Goal: Task Accomplishment & Management: Use online tool/utility

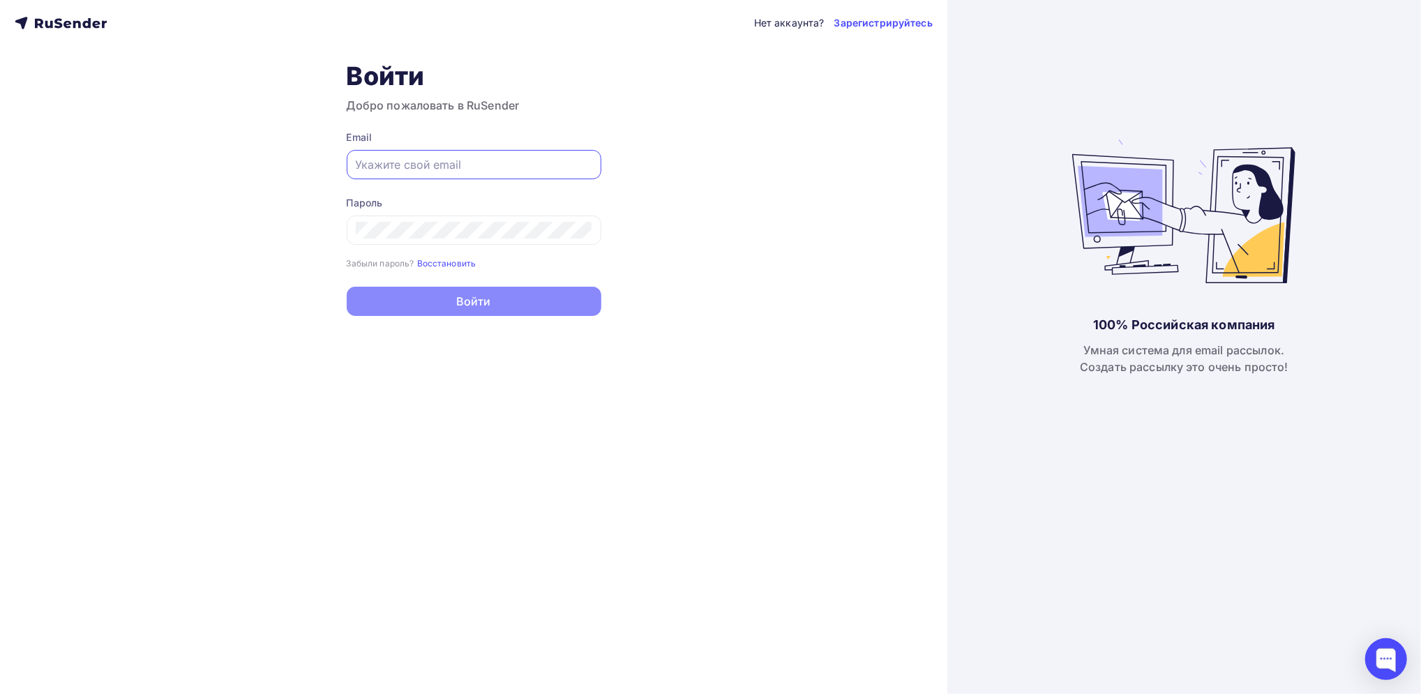
click at [460, 165] on input "text" at bounding box center [474, 164] width 237 height 17
click at [458, 164] on input "text" at bounding box center [474, 164] width 237 height 17
type input "[EMAIL_ADDRESS][DOMAIN_NAME]"
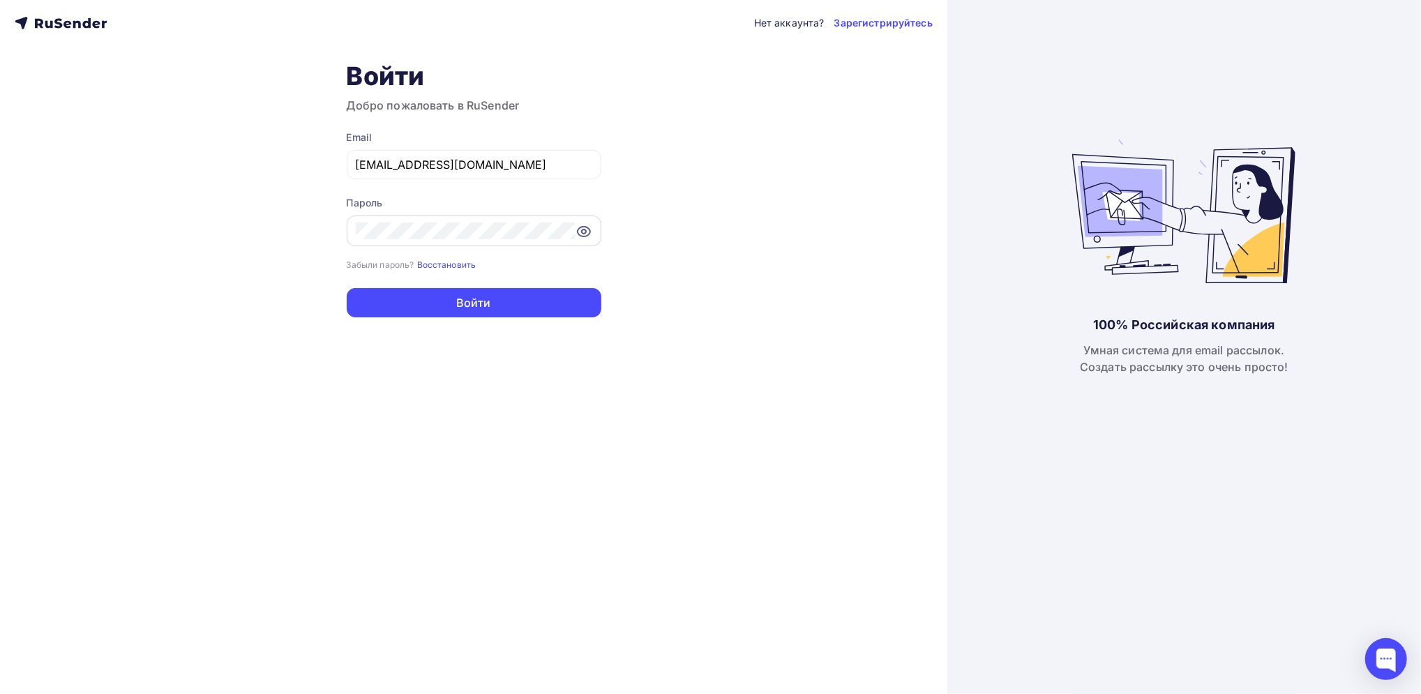
click at [583, 232] on icon at bounding box center [584, 231] width 17 height 17
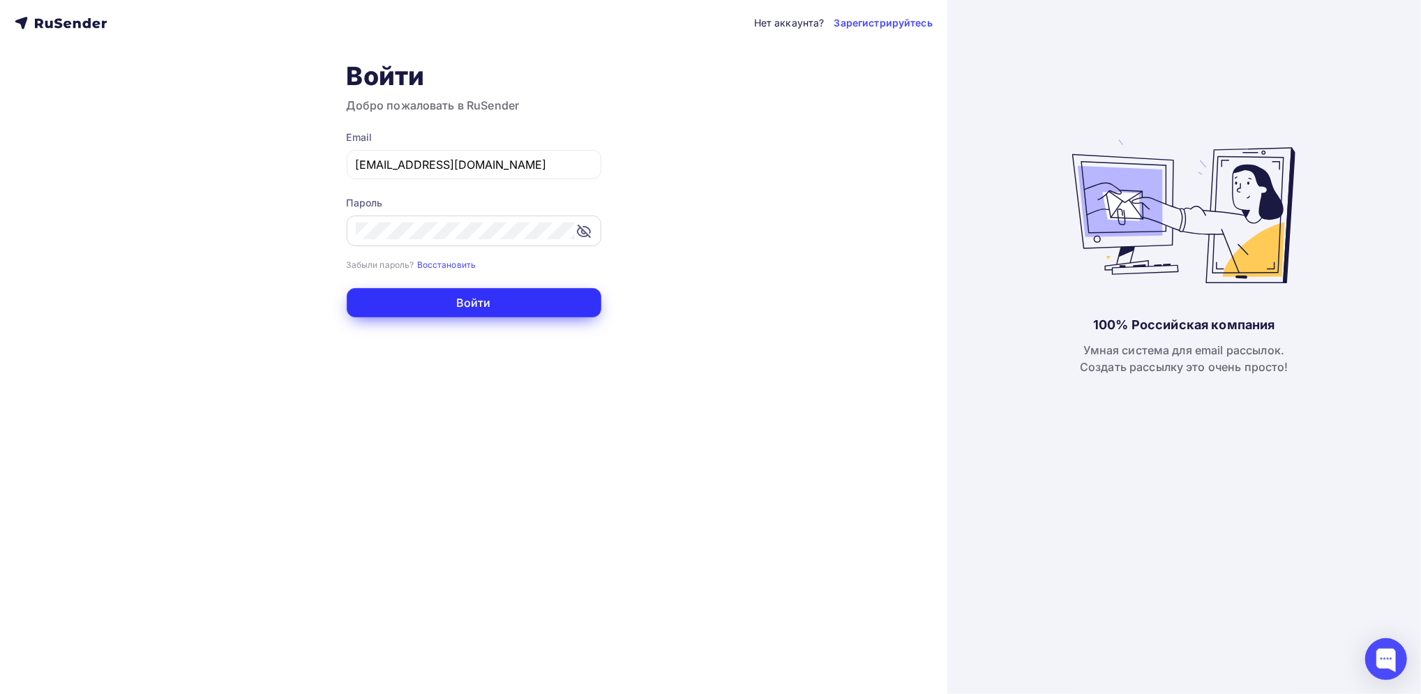
click at [480, 298] on button "Войти" at bounding box center [474, 302] width 255 height 29
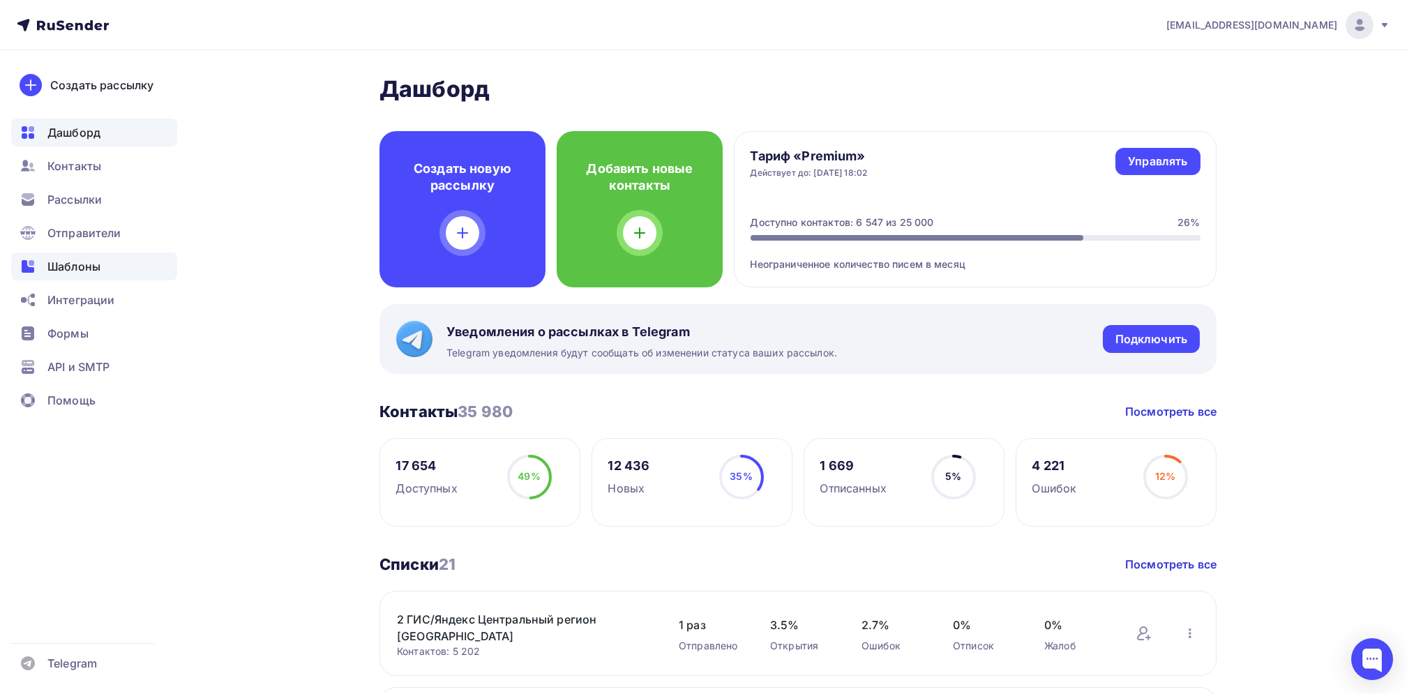
click at [81, 258] on span "Шаблоны" at bounding box center [73, 266] width 53 height 17
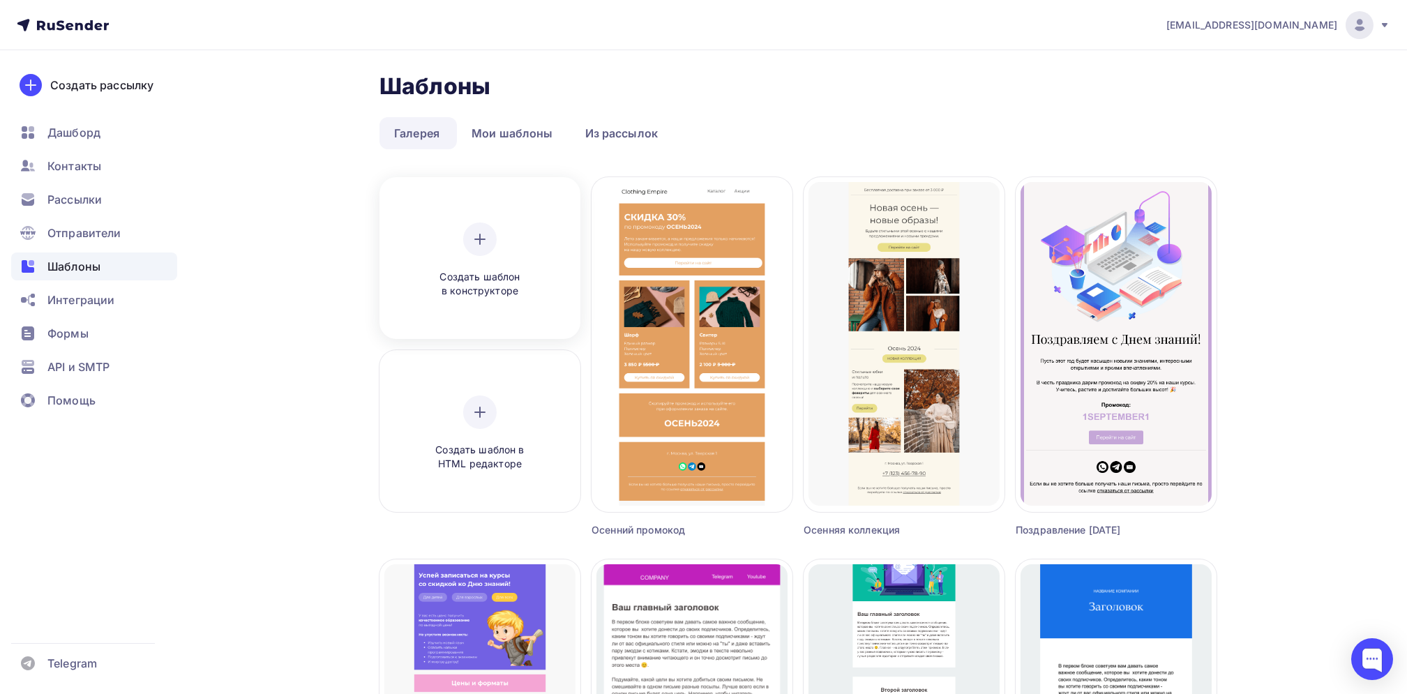
click at [474, 251] on div at bounding box center [479, 239] width 33 height 33
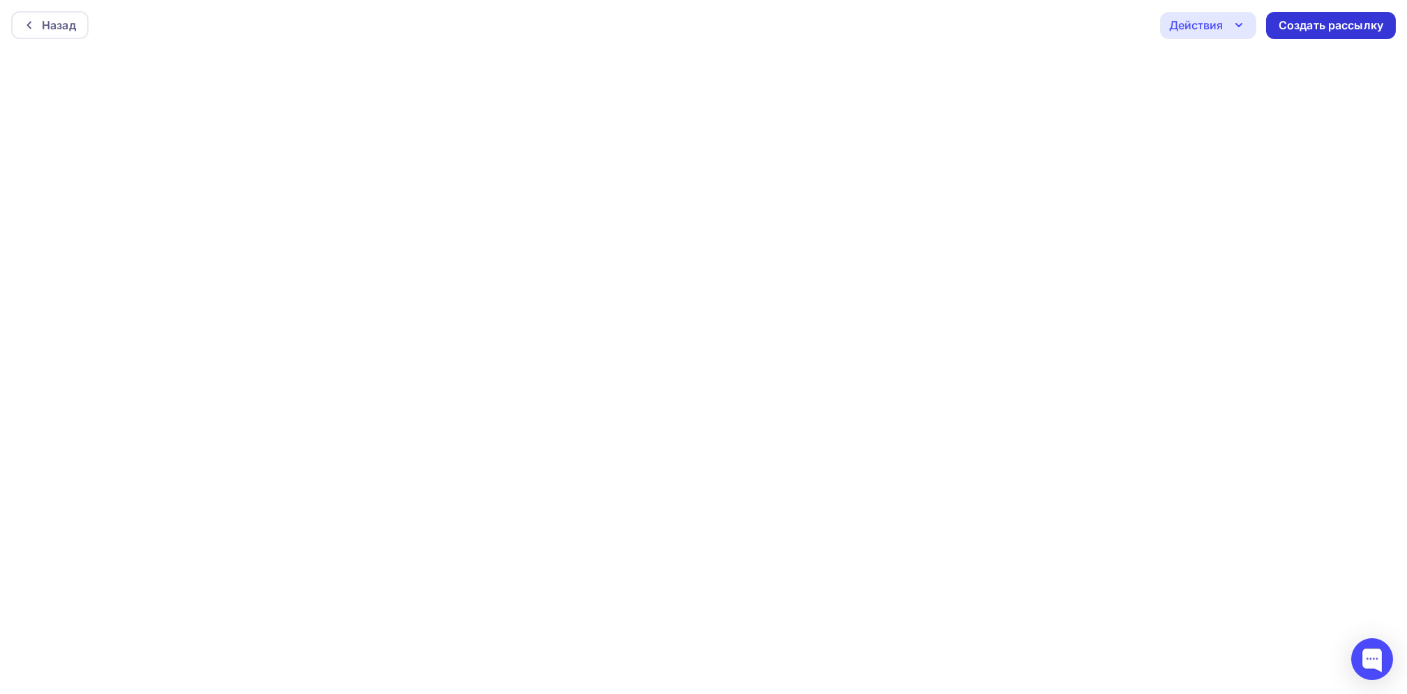
click at [1312, 27] on div "Создать рассылку" at bounding box center [1331, 25] width 105 height 16
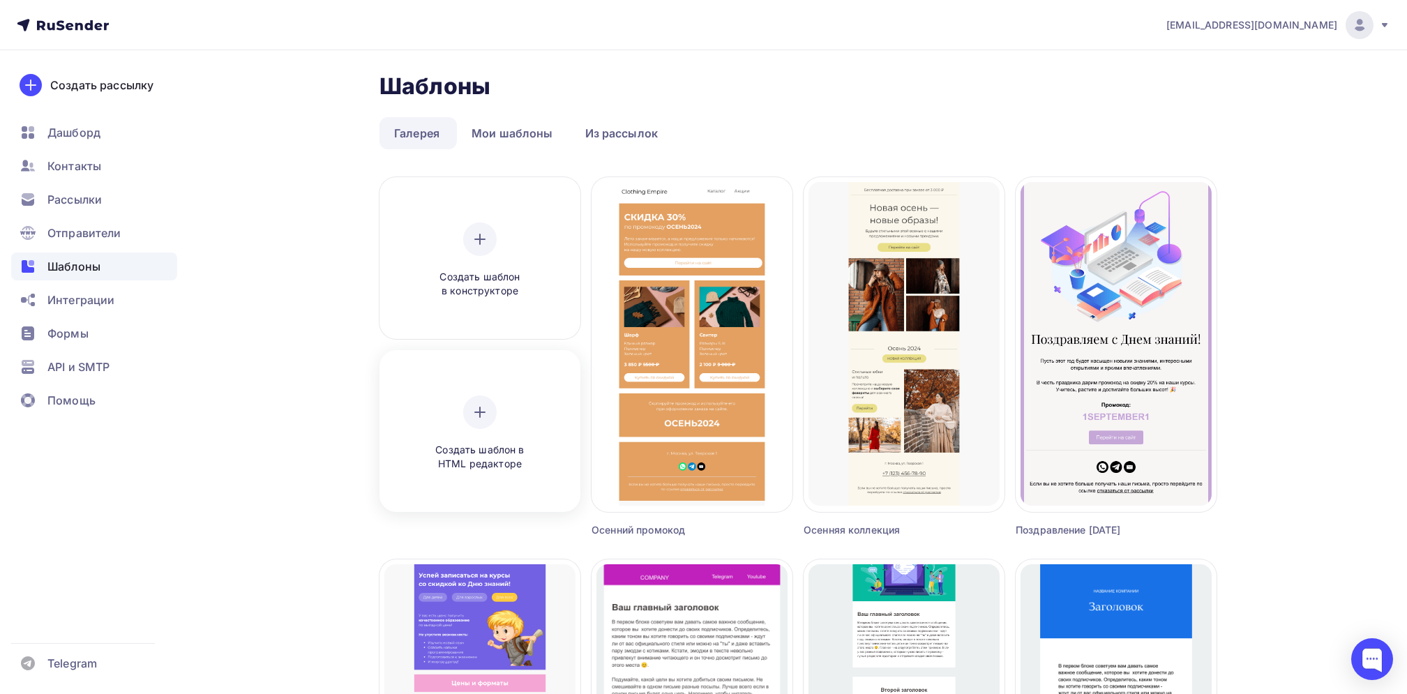
click at [473, 408] on icon at bounding box center [480, 412] width 17 height 17
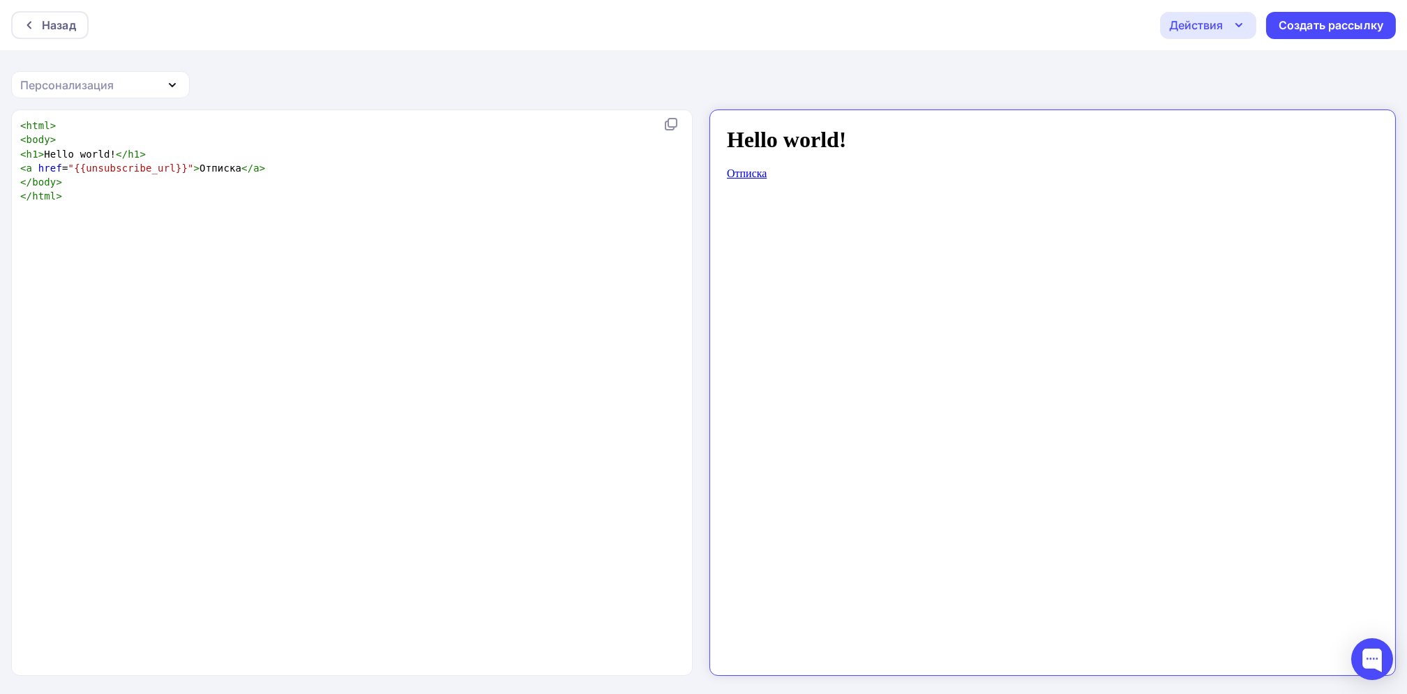
click at [71, 269] on div "xxxxxxxxxx < html > < body > < h1 > Hello world! </ h1 > < a href = "{{unsubscr…" at bounding box center [366, 410] width 698 height 589
click at [777, 189] on body "Hello world! Отписка" at bounding box center [1040, 386] width 652 height 543
click at [1214, 33] on div "Действия" at bounding box center [1208, 25] width 96 height 27
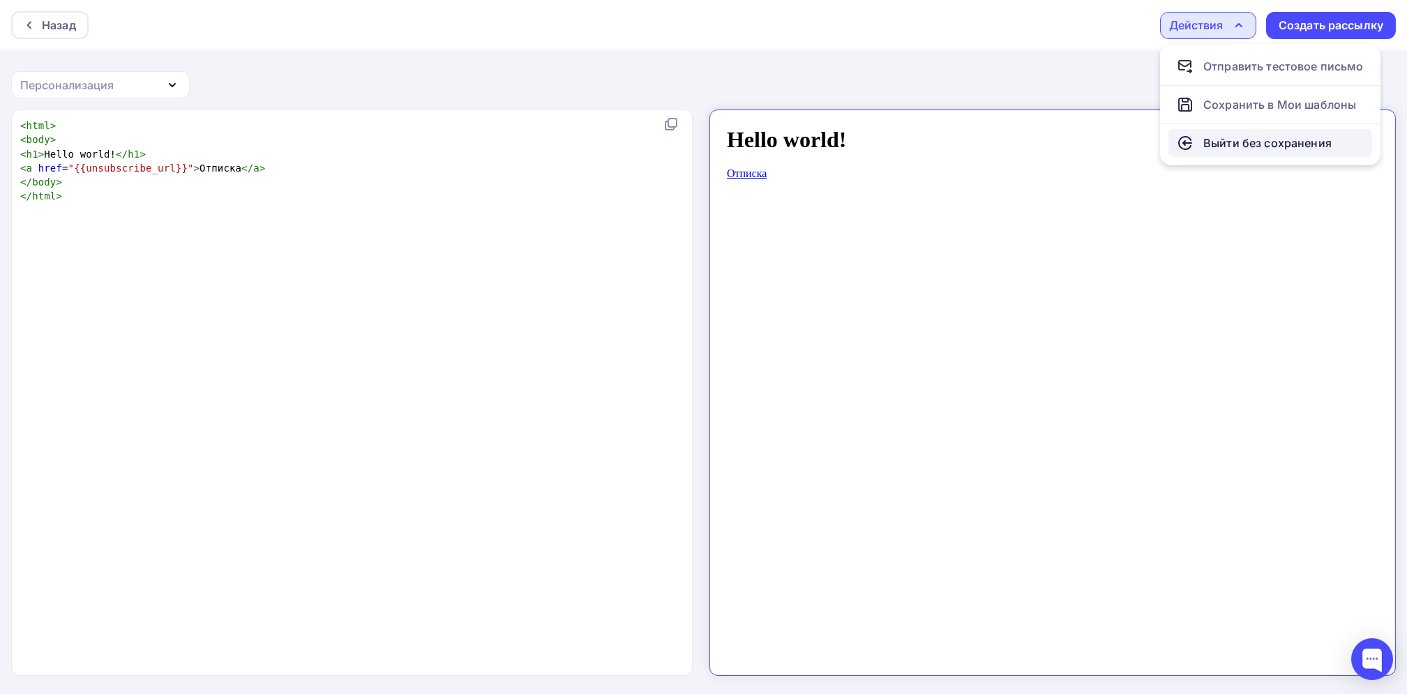
click at [1201, 140] on div "Выйти без сохранения" at bounding box center [1254, 143] width 155 height 17
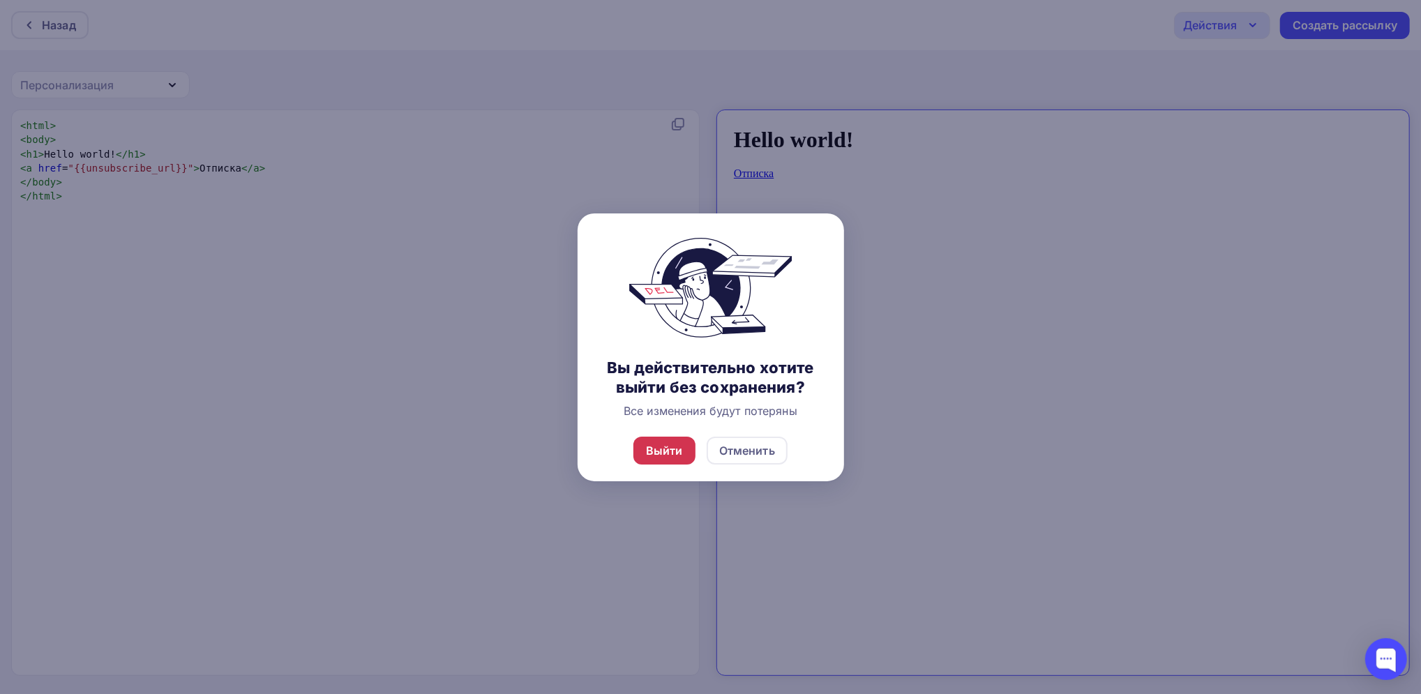
click at [666, 454] on div "Выйти" at bounding box center [664, 450] width 37 height 17
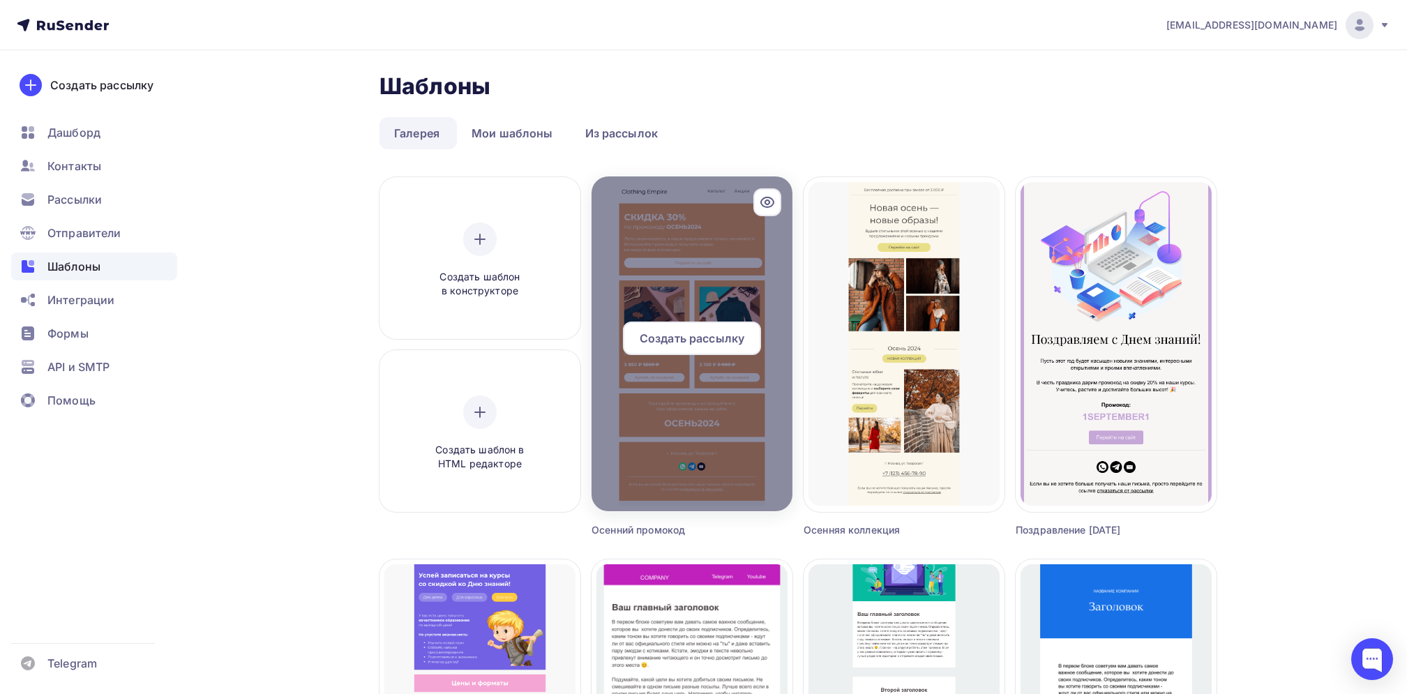
click at [640, 308] on div at bounding box center [692, 344] width 201 height 335
click at [668, 255] on div at bounding box center [692, 344] width 201 height 335
click at [665, 253] on div at bounding box center [692, 344] width 201 height 335
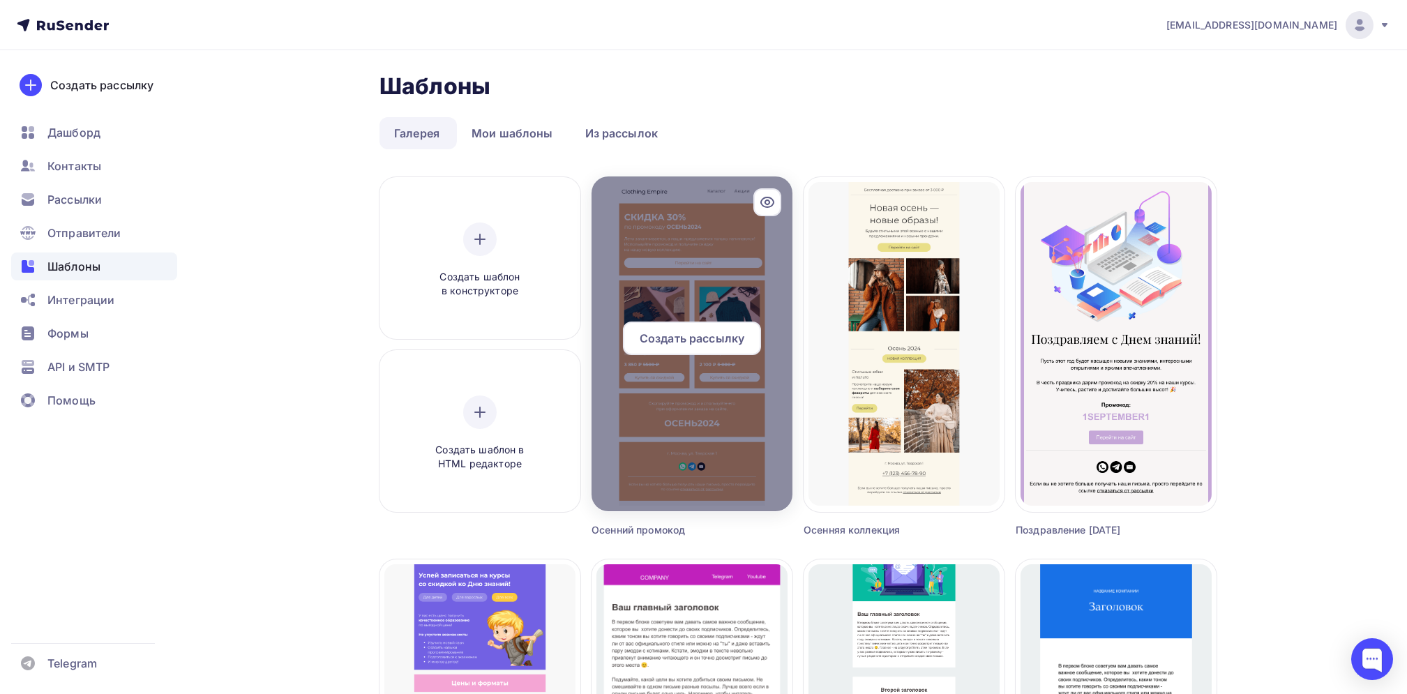
drag, startPoint x: 665, startPoint y: 253, endPoint x: 673, endPoint y: 278, distance: 27.1
click at [673, 278] on div at bounding box center [692, 344] width 201 height 335
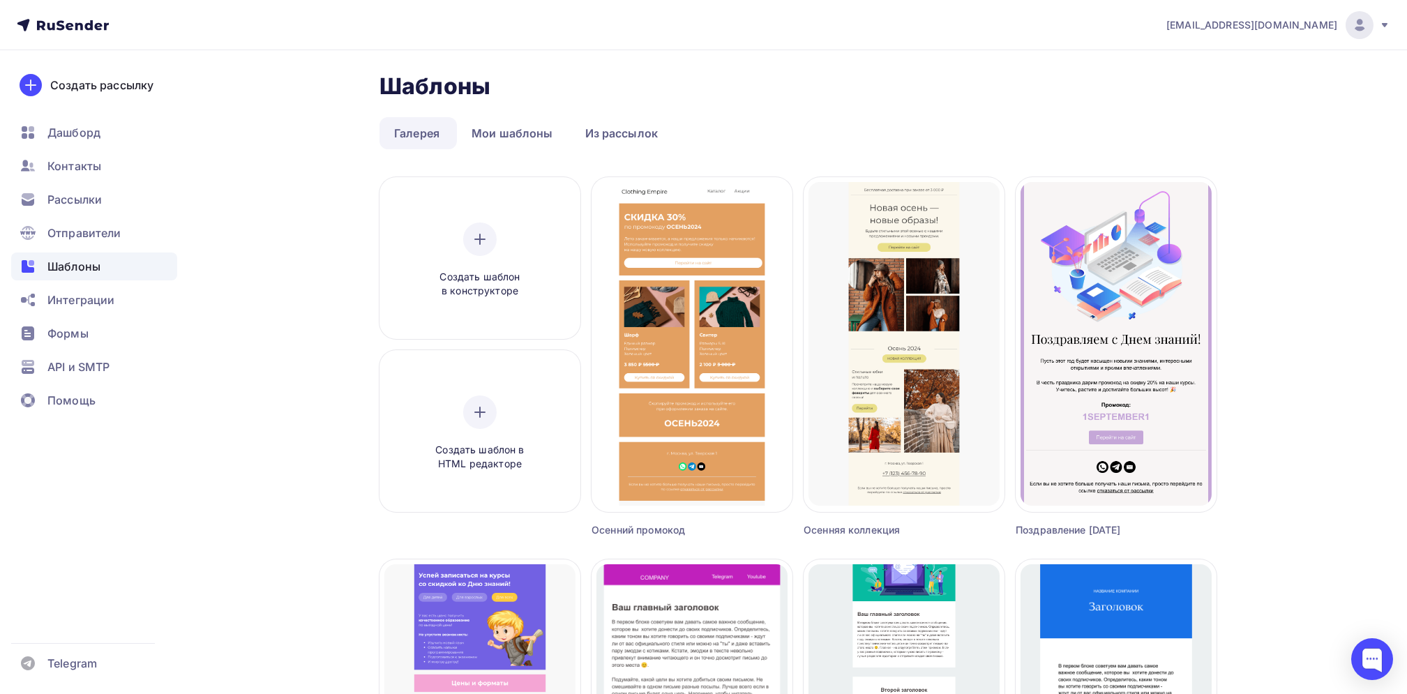
click at [655, 534] on div "Осенний промокод" at bounding box center [667, 530] width 151 height 14
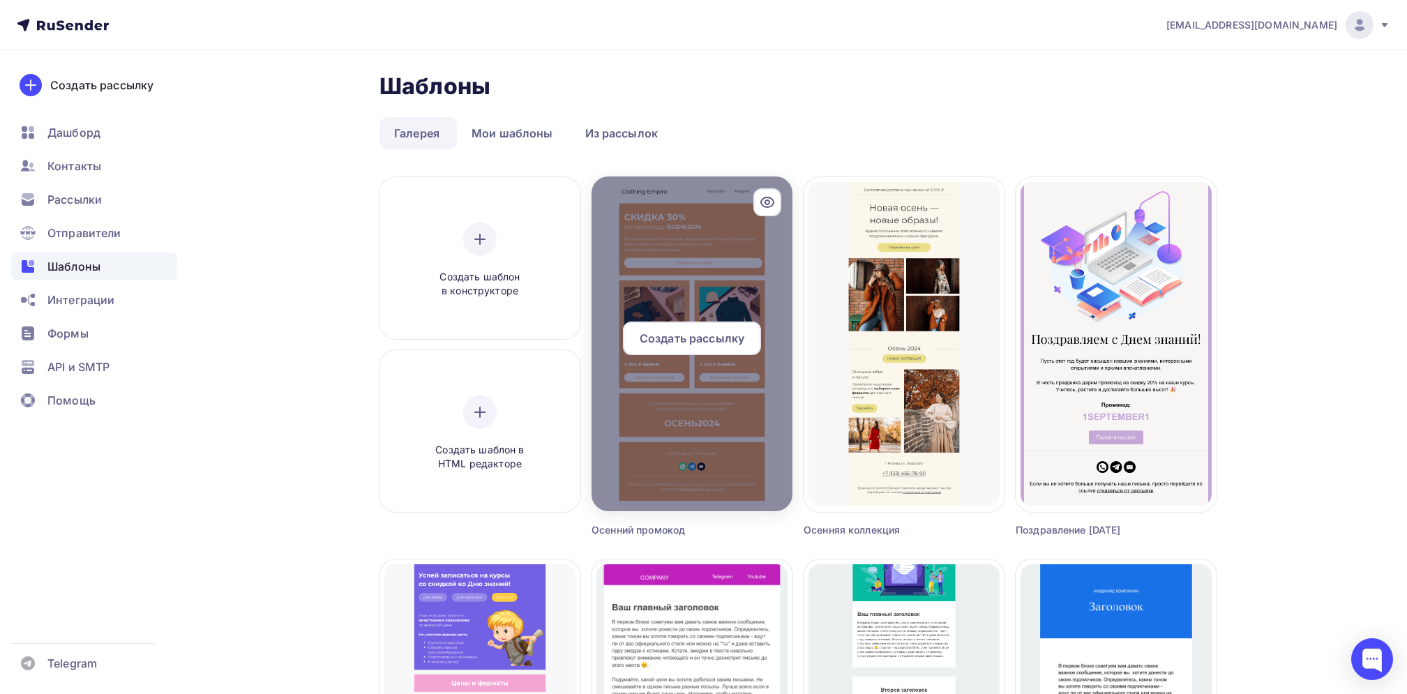
click at [657, 353] on div "Создать рассылку" at bounding box center [692, 338] width 138 height 33
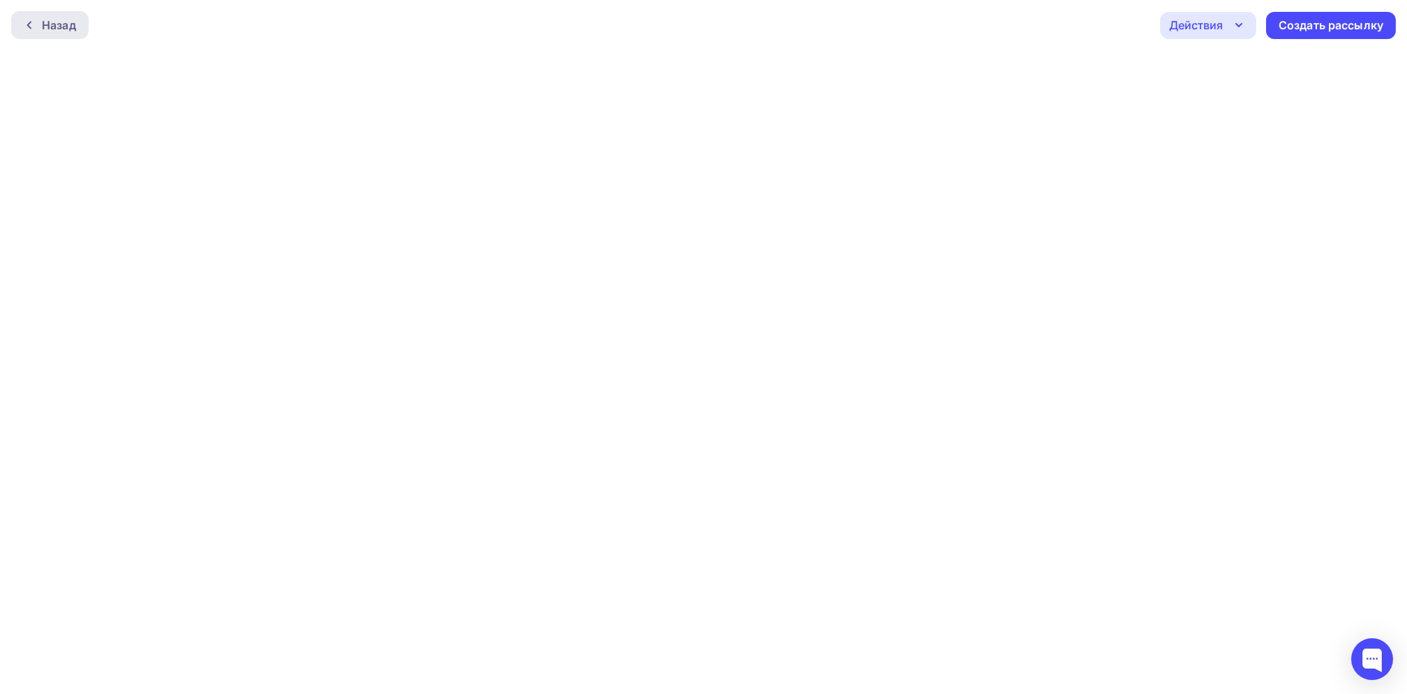
click at [57, 32] on div "Назад" at bounding box center [59, 25] width 34 height 17
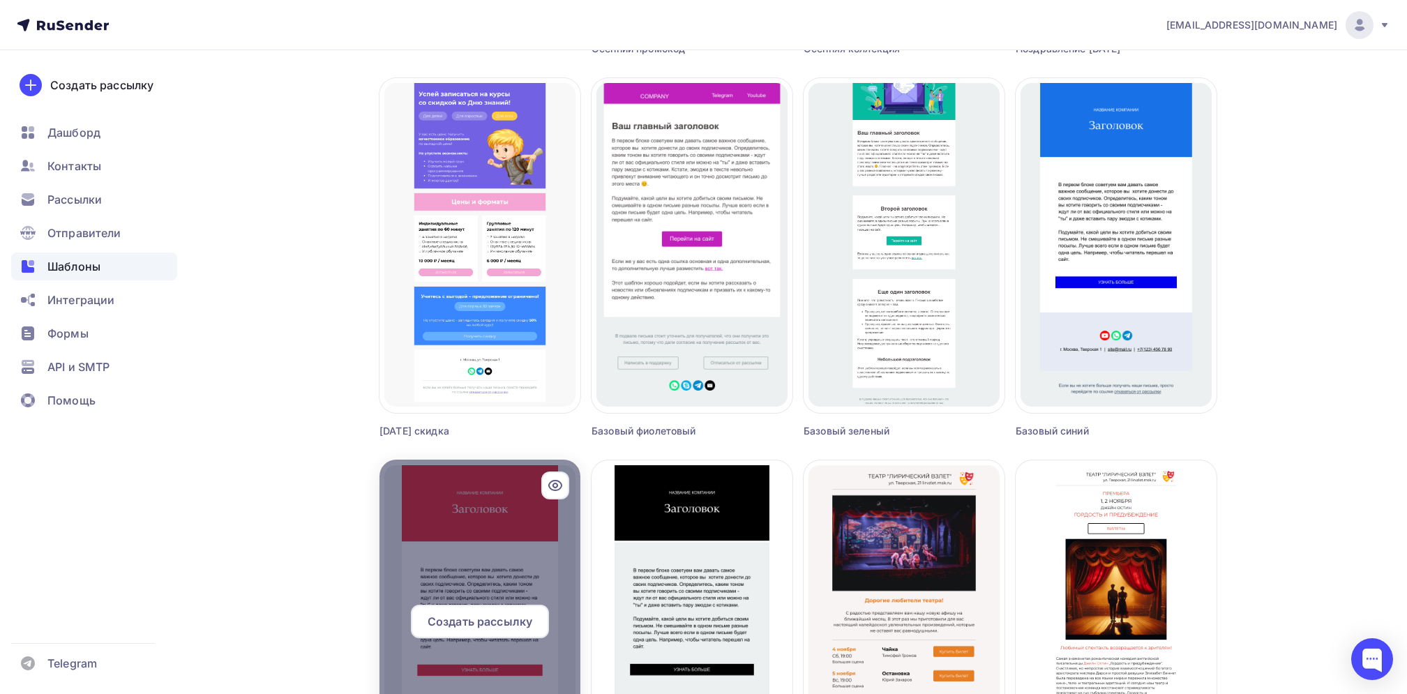
scroll to position [764, 0]
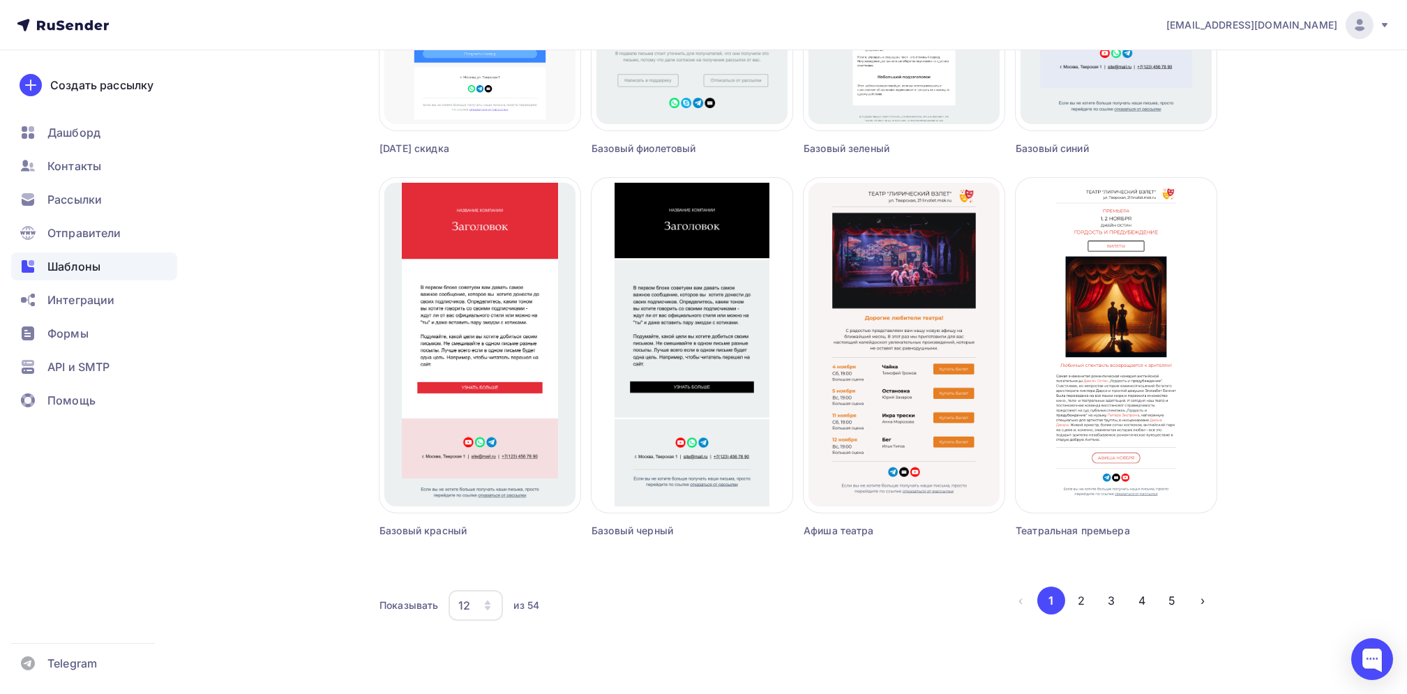
click at [1066, 596] on li "2" at bounding box center [1080, 601] width 31 height 28
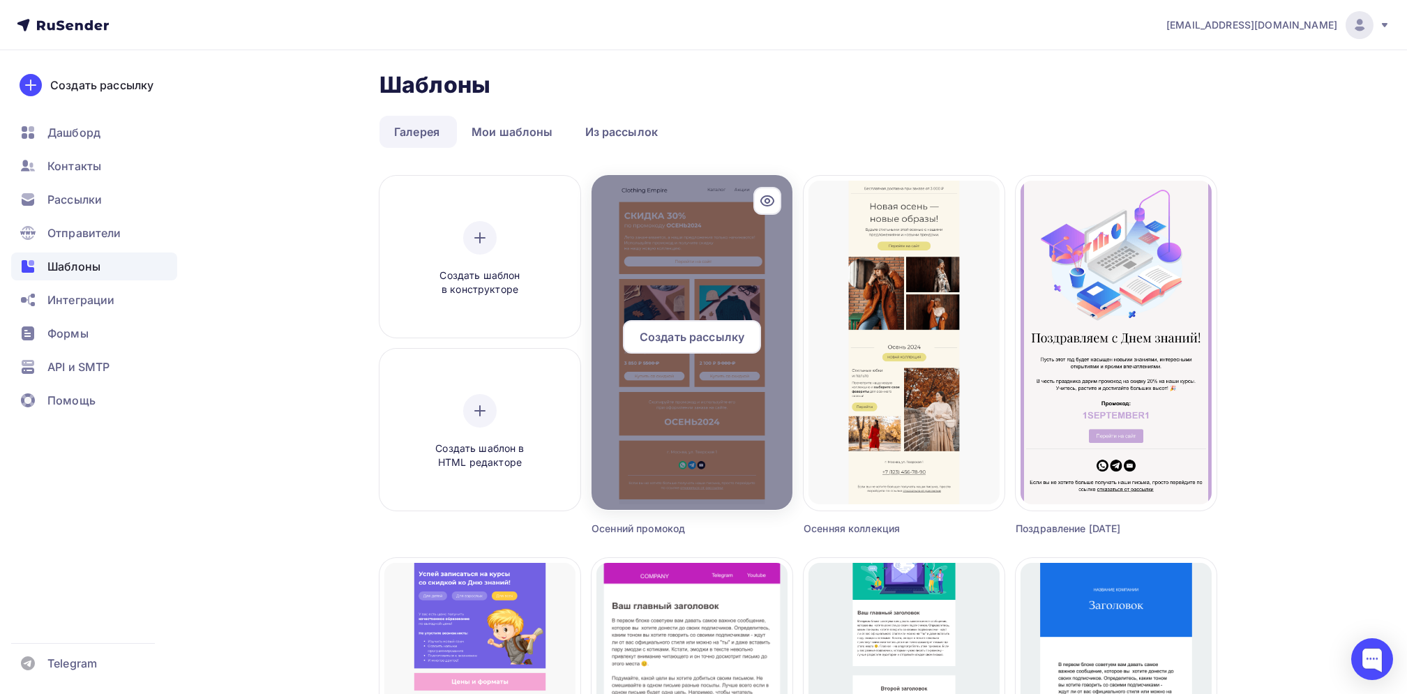
scroll to position [0, 0]
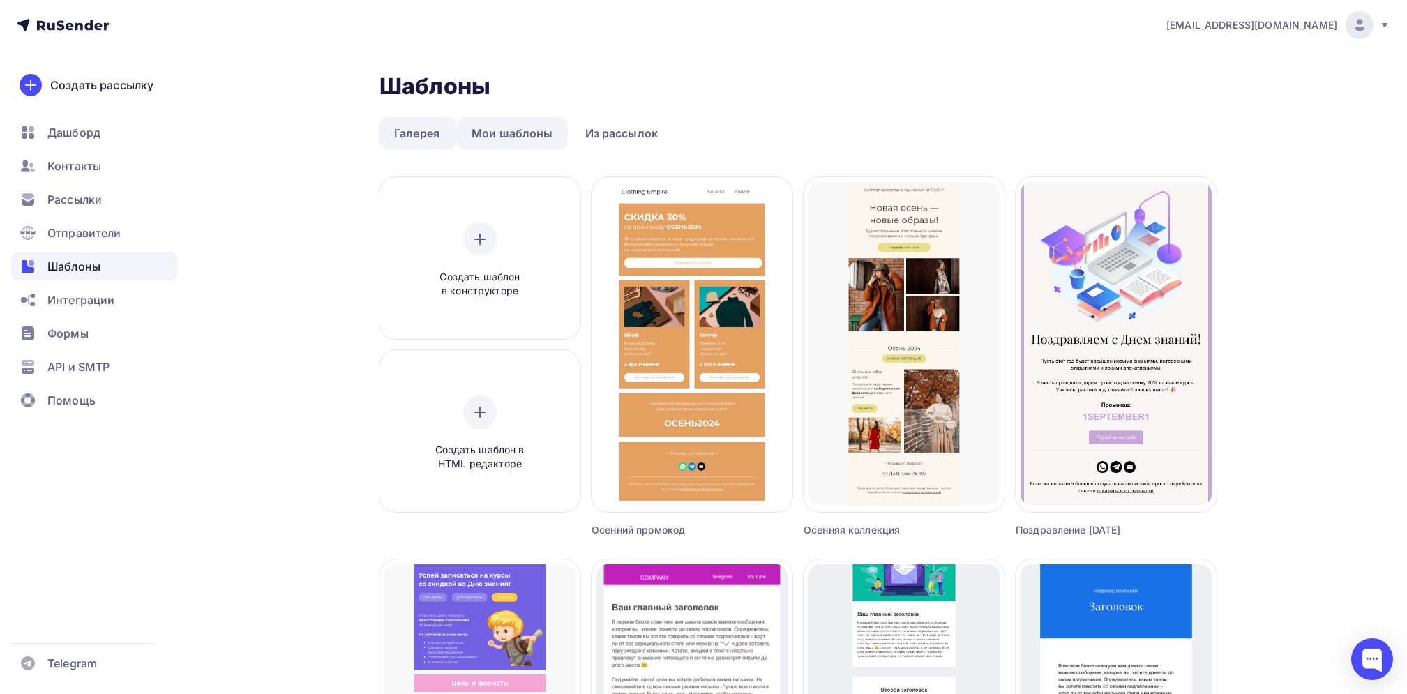
click at [522, 140] on link "Мои шаблоны" at bounding box center [512, 133] width 111 height 32
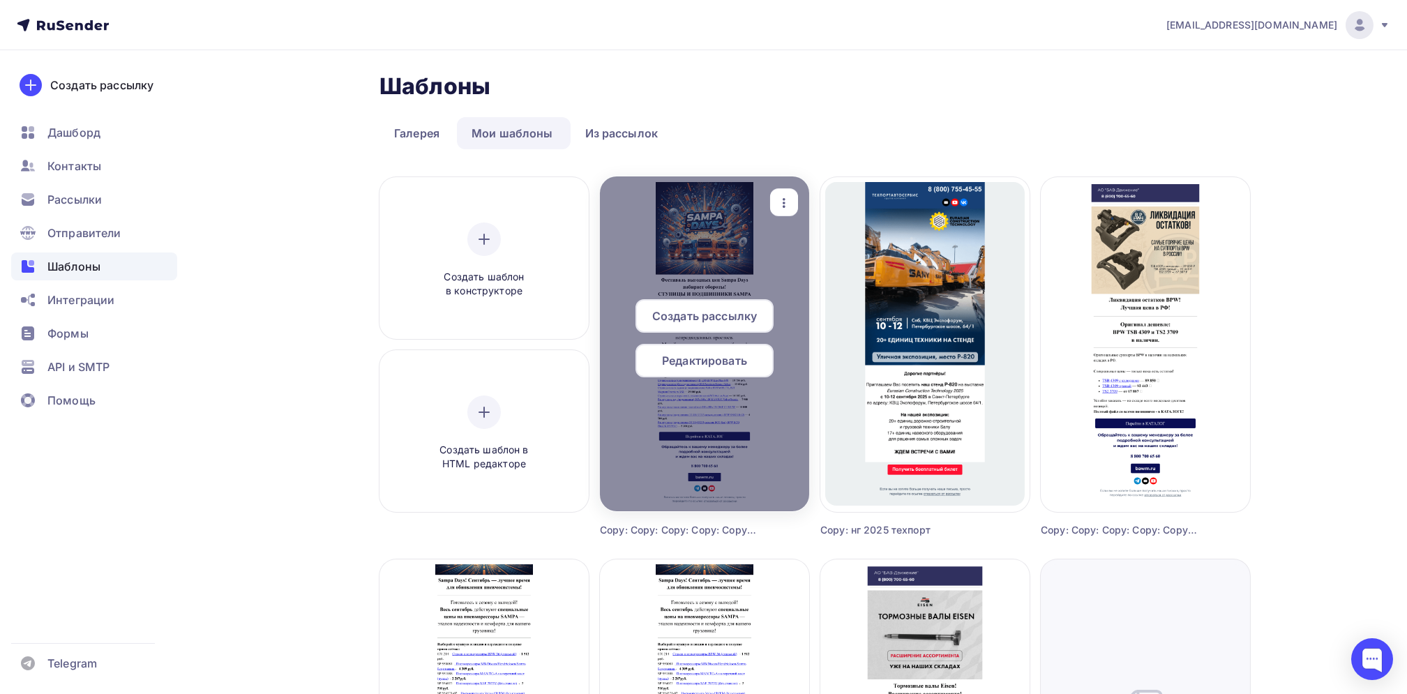
click at [727, 361] on span "Редактировать" at bounding box center [704, 360] width 85 height 17
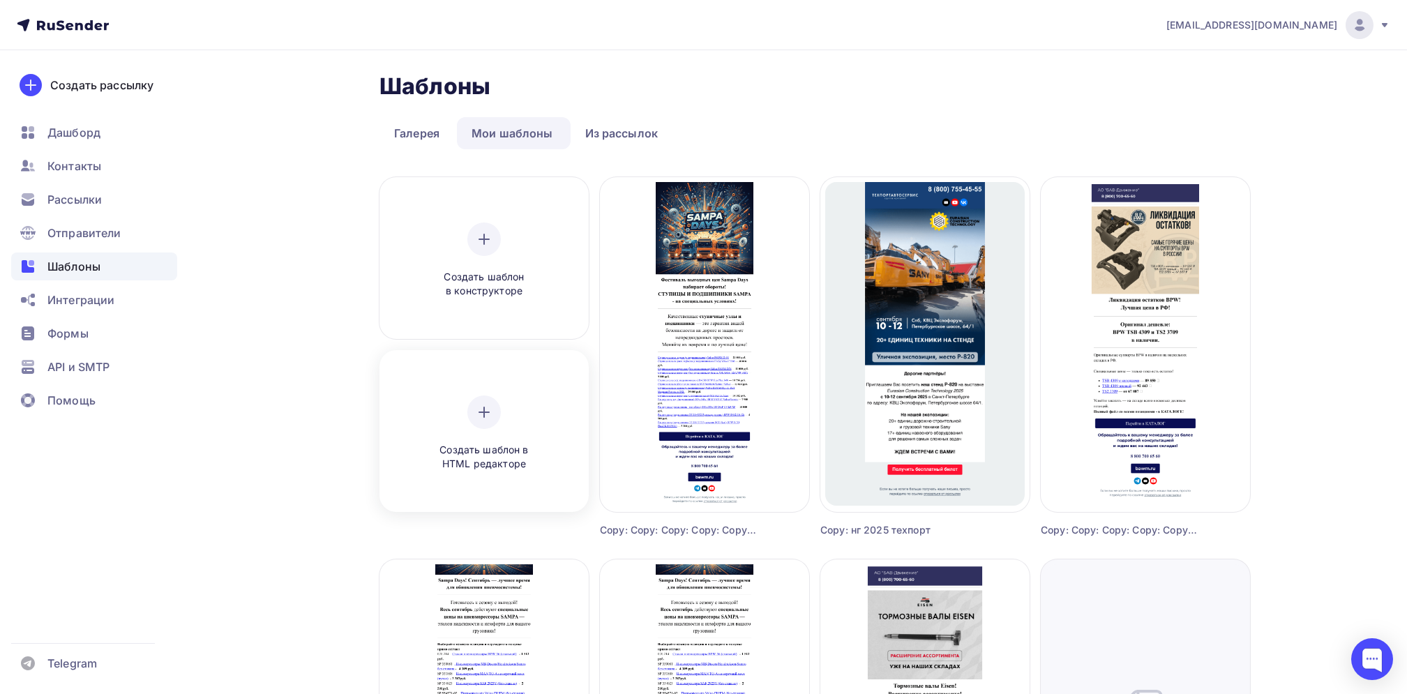
click at [484, 423] on div at bounding box center [483, 412] width 33 height 33
click at [473, 242] on div at bounding box center [483, 239] width 33 height 33
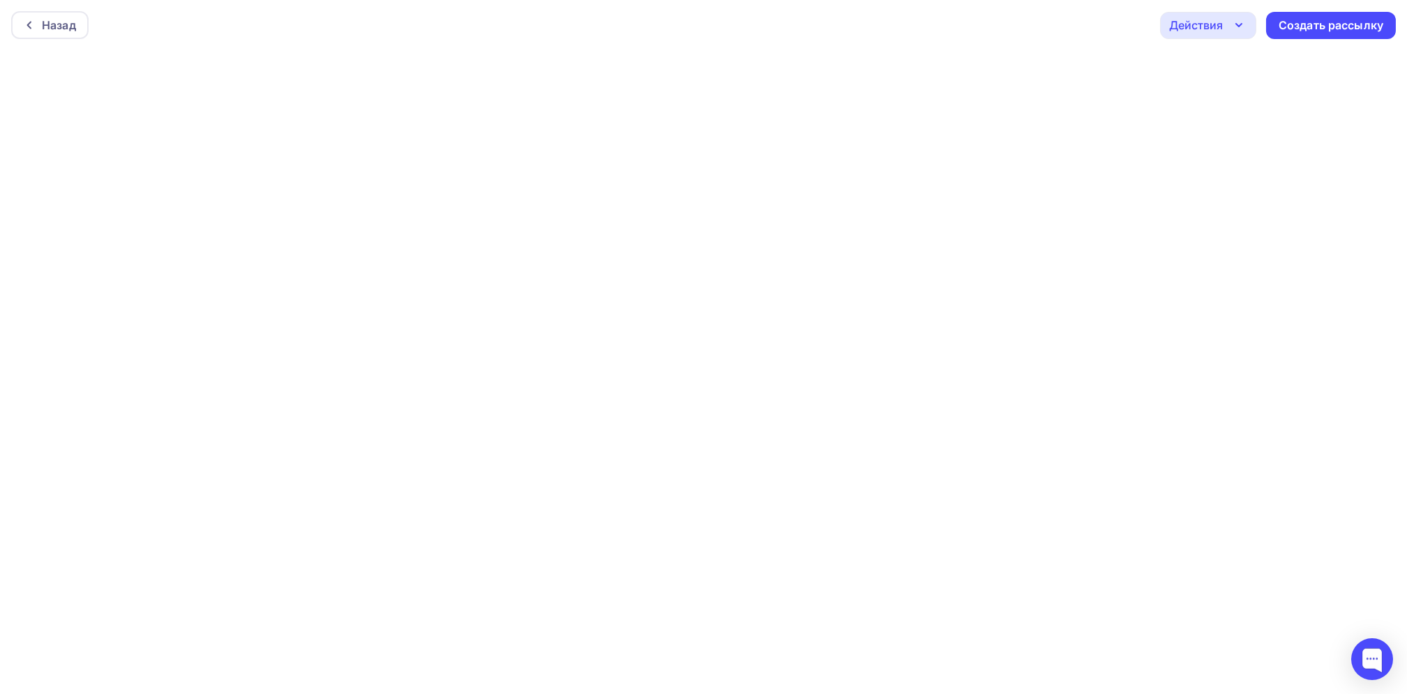
click at [1186, 29] on div "Действия" at bounding box center [1196, 25] width 54 height 17
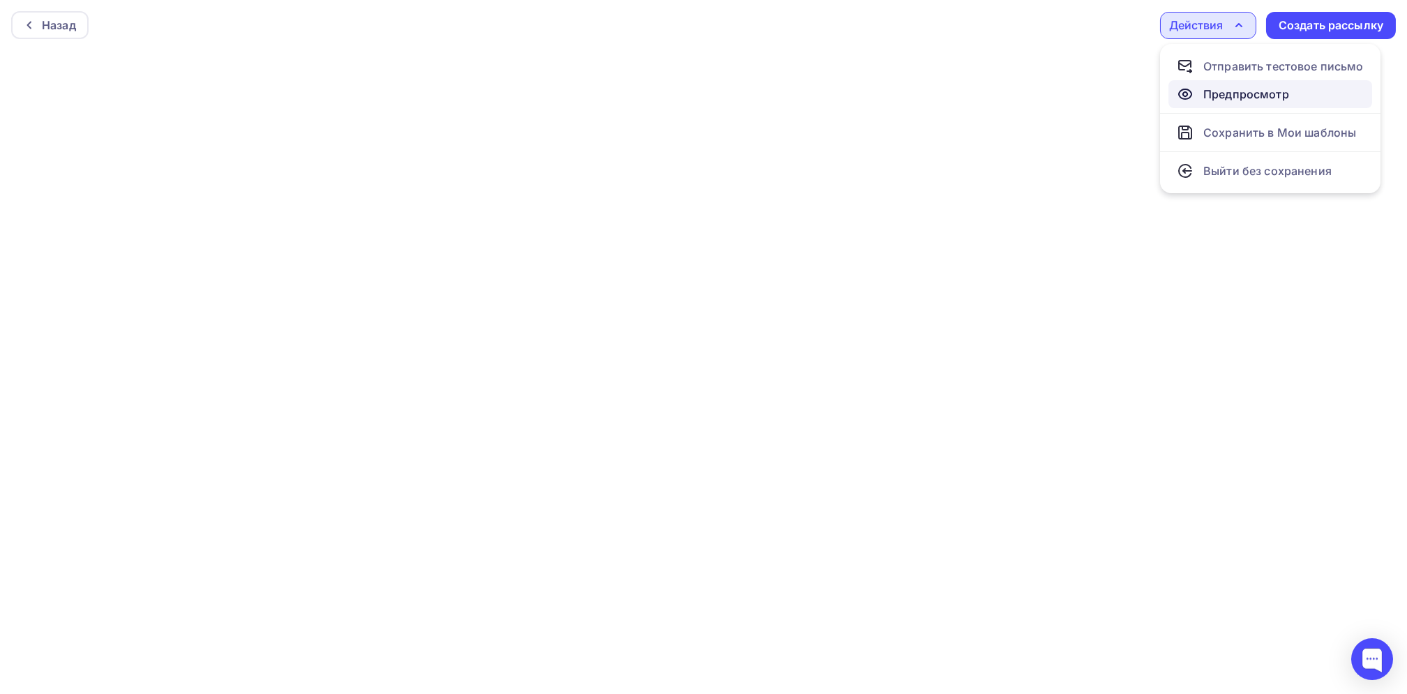
click at [1235, 91] on div "Предпросмотр" at bounding box center [1247, 94] width 86 height 17
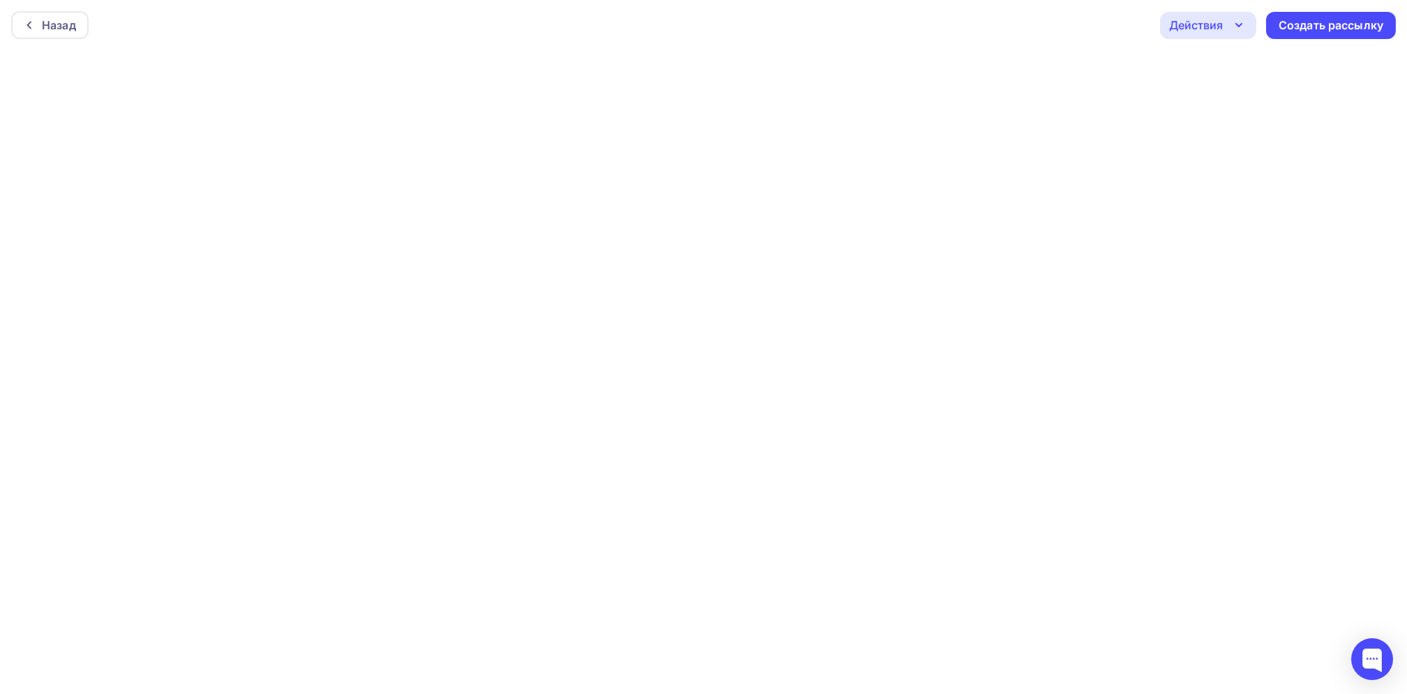
scroll to position [3, 0]
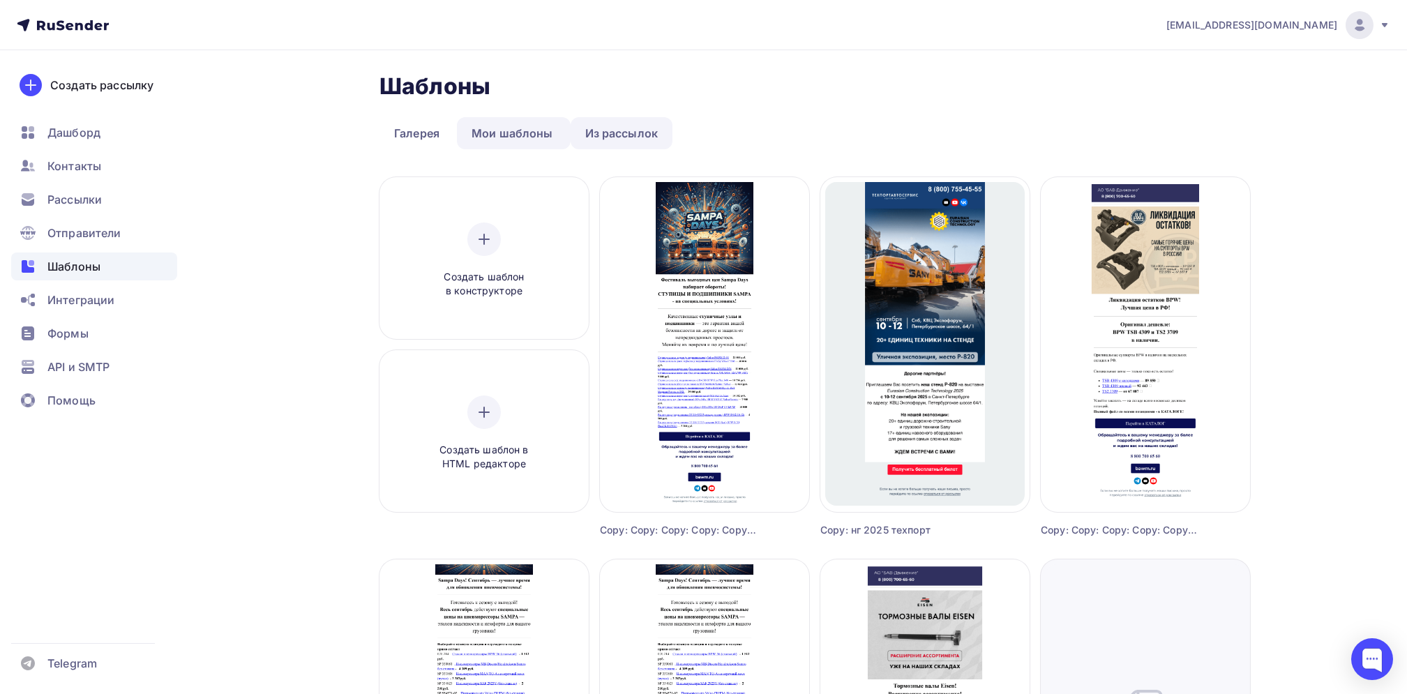
click at [571, 131] on link "Из рассылок" at bounding box center [622, 133] width 103 height 32
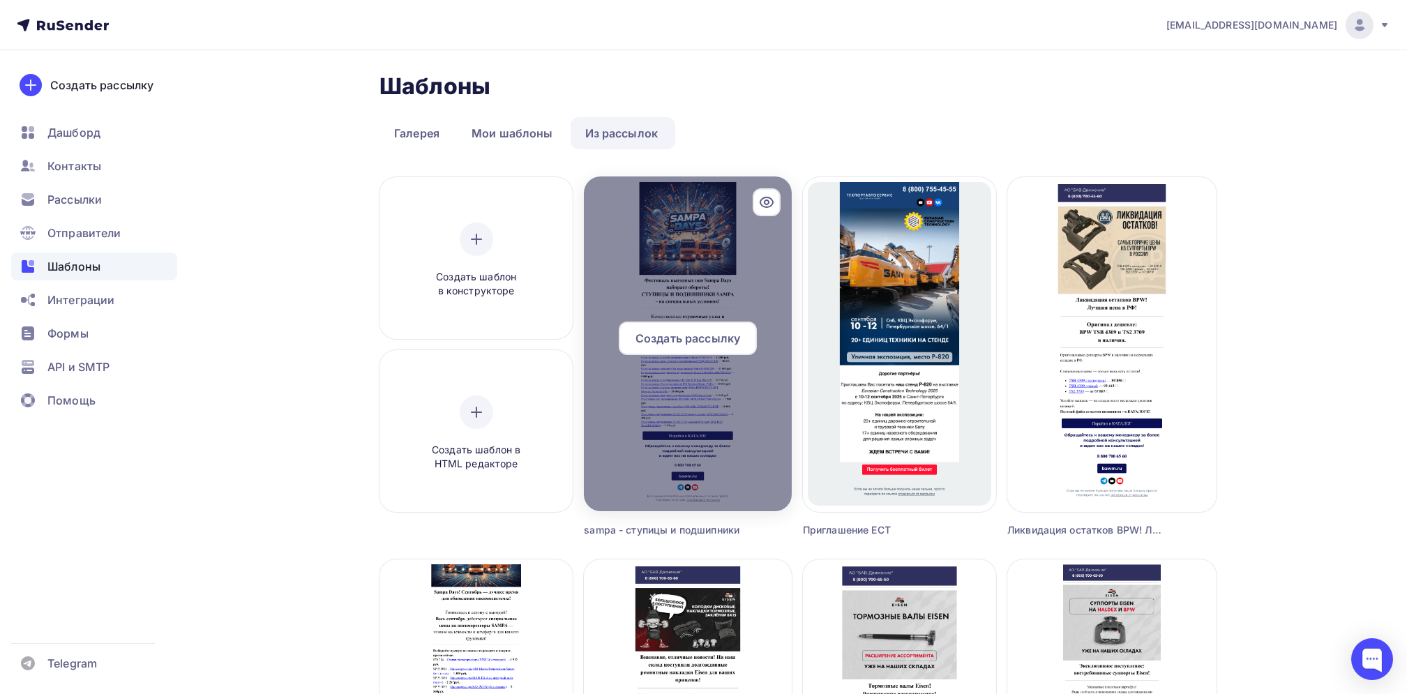
click at [760, 201] on icon at bounding box center [766, 202] width 17 height 17
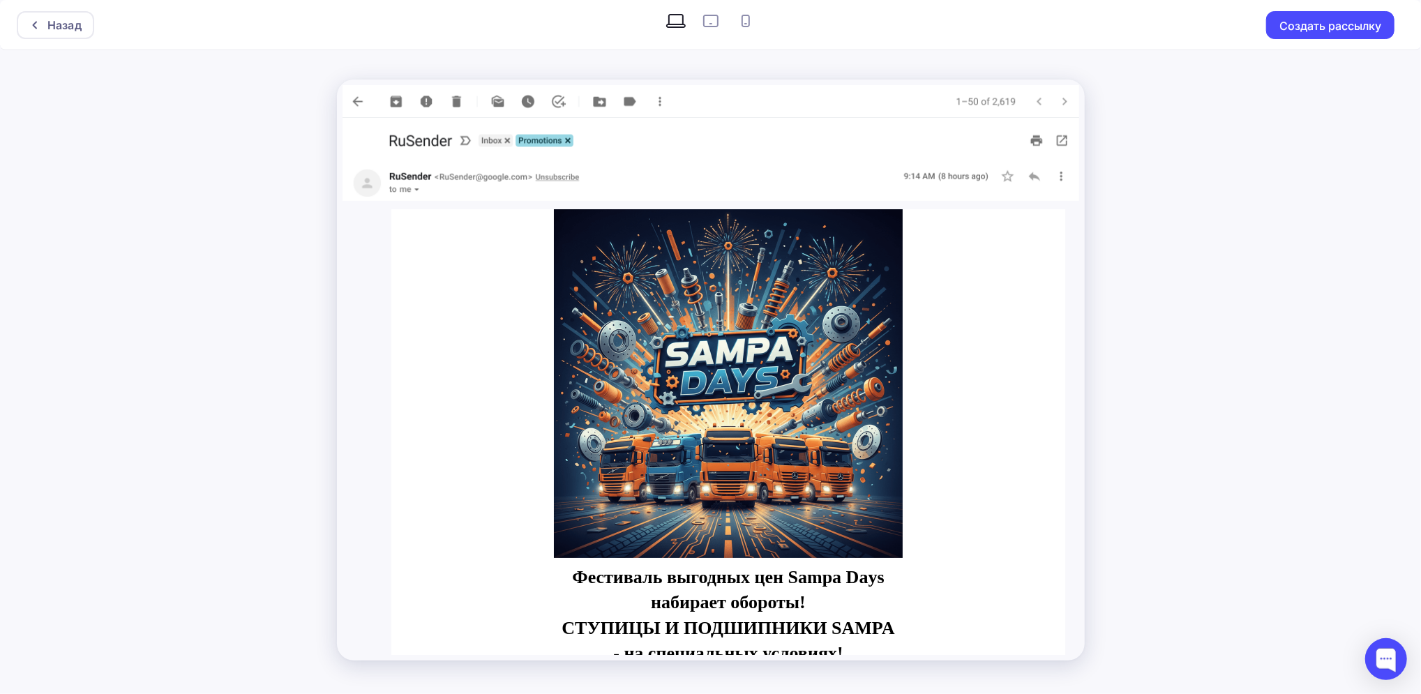
click at [1175, 155] on div "Назад Создать рассылку" at bounding box center [710, 347] width 1421 height 694
click at [359, 106] on img at bounding box center [711, 101] width 737 height 33
click at [349, 99] on img at bounding box center [711, 101] width 737 height 33
click at [350, 100] on img at bounding box center [711, 101] width 737 height 33
drag, startPoint x: 278, startPoint y: 115, endPoint x: 276, endPoint y: 126, distance: 11.4
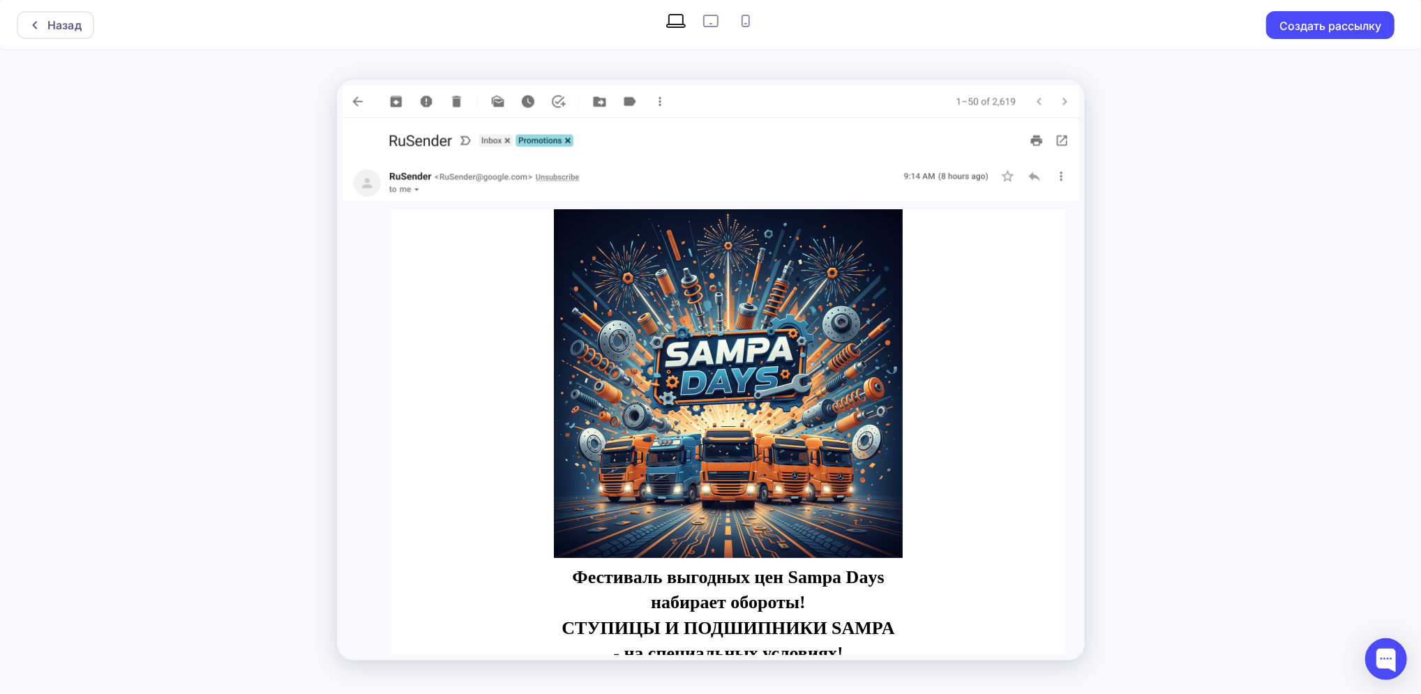
click at [278, 116] on div "Назад Создать рассылку" at bounding box center [710, 347] width 1421 height 694
drag, startPoint x: 276, startPoint y: 126, endPoint x: 230, endPoint y: 183, distance: 72.5
click at [230, 183] on div "Назад Создать рассылку" at bounding box center [710, 347] width 1421 height 694
click at [388, 105] on img at bounding box center [711, 101] width 737 height 33
click at [1239, 197] on div "Назад Создать рассылку" at bounding box center [710, 347] width 1421 height 694
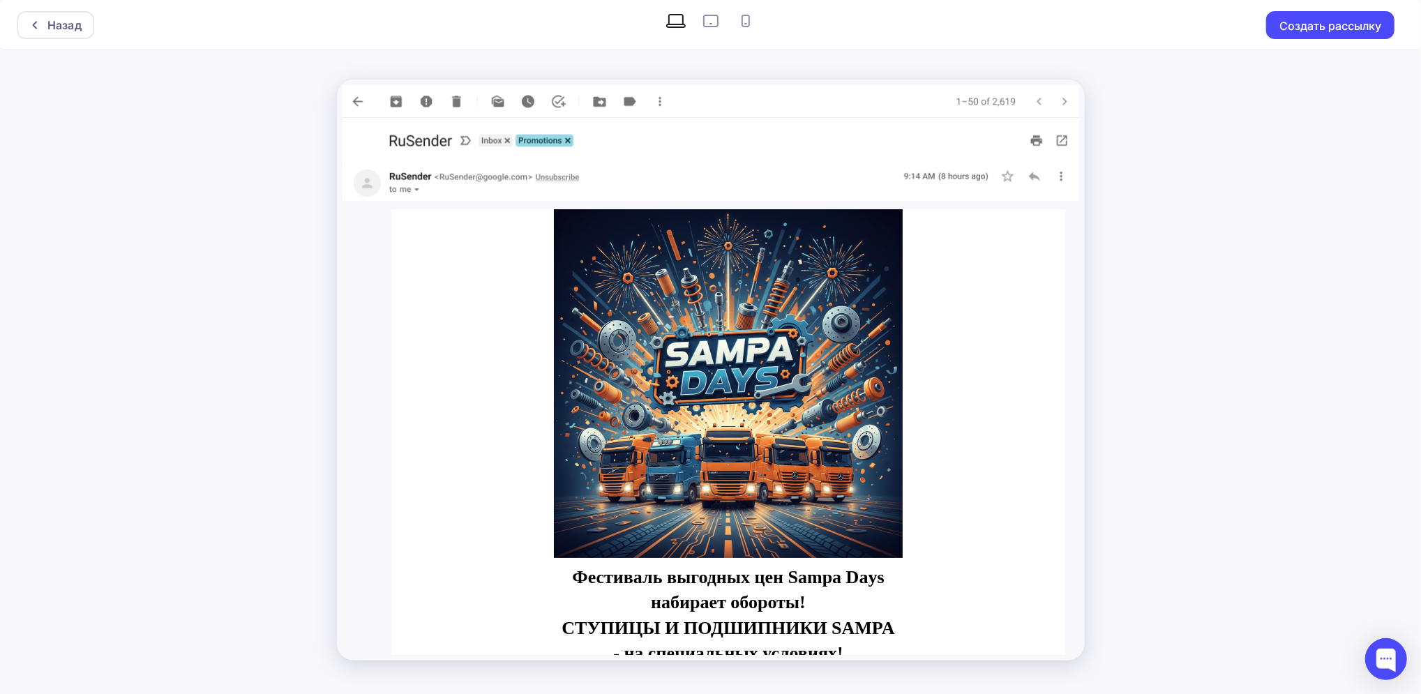
click at [705, 27] on icon at bounding box center [710, 21] width 15 height 13
radio input "true"
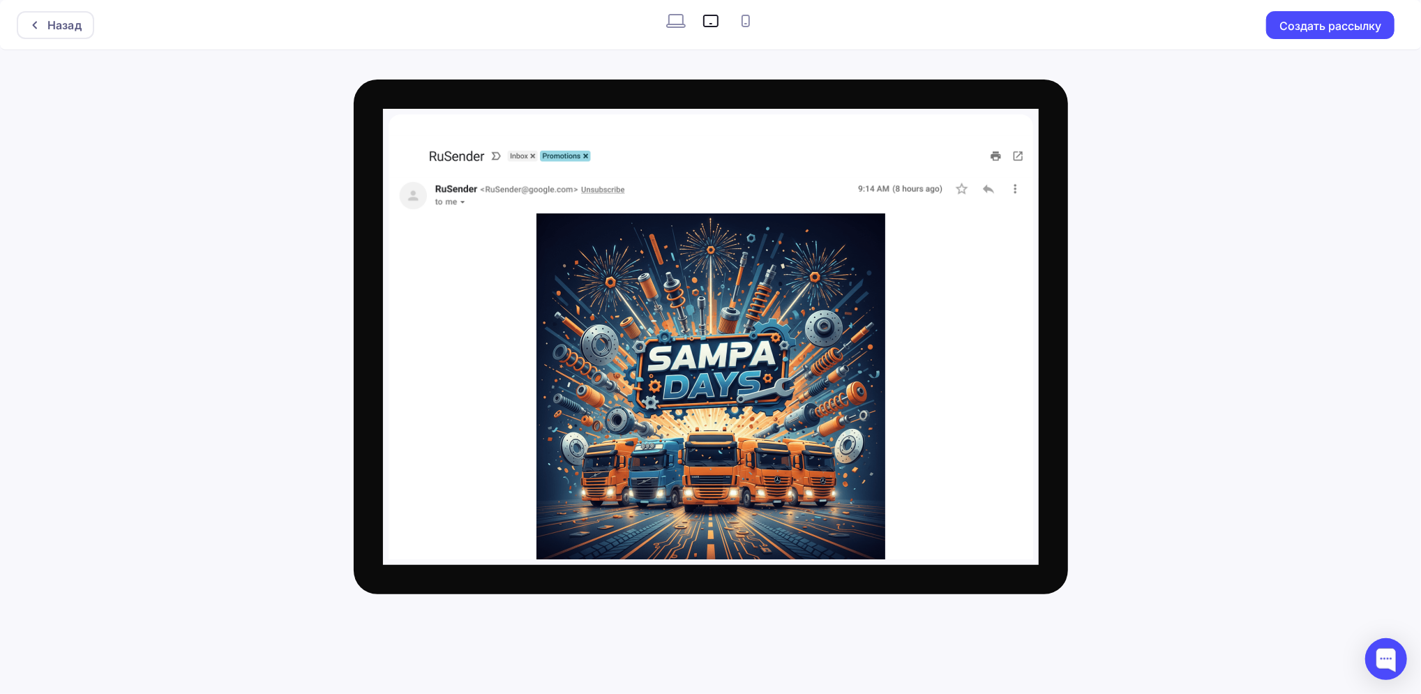
click at [746, 23] on icon at bounding box center [746, 21] width 22 height 22
radio input "true"
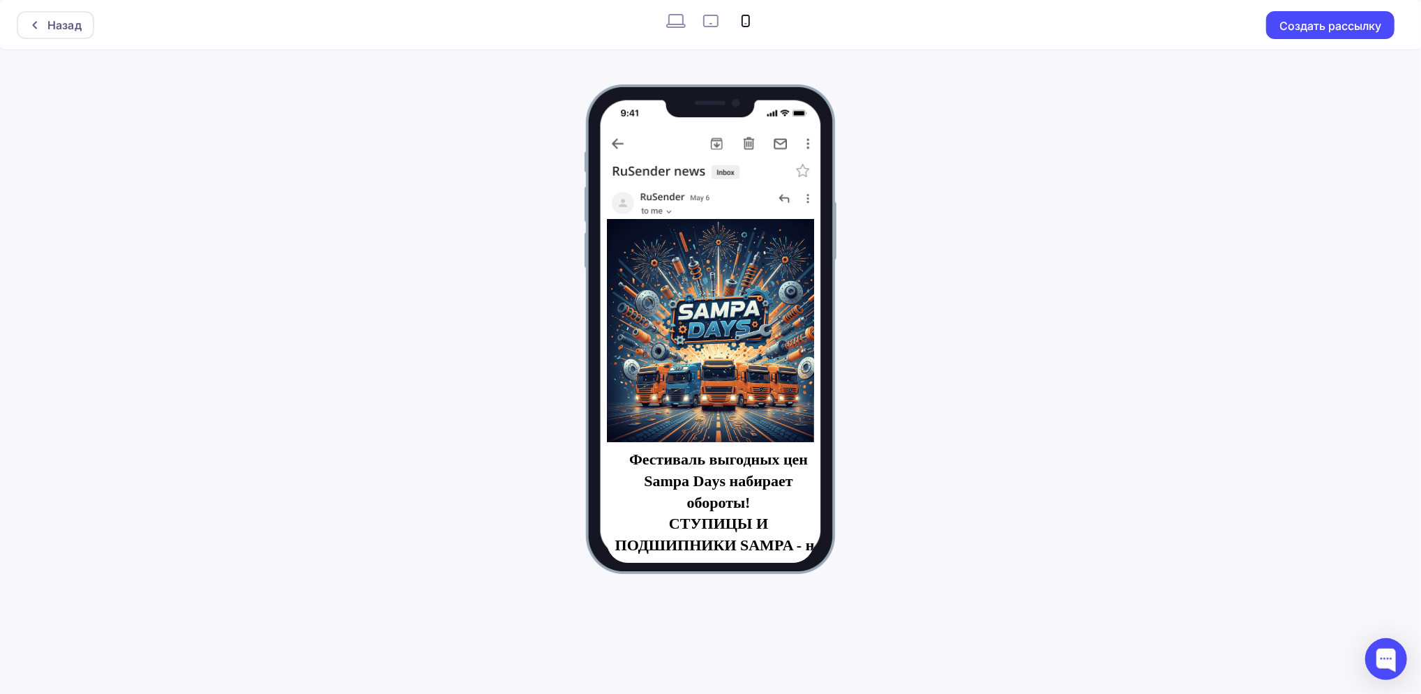
drag, startPoint x: 710, startPoint y: 20, endPoint x: 704, endPoint y: 13, distance: 9.4
click at [704, 13] on icon at bounding box center [711, 21] width 22 height 22
radio input "true"
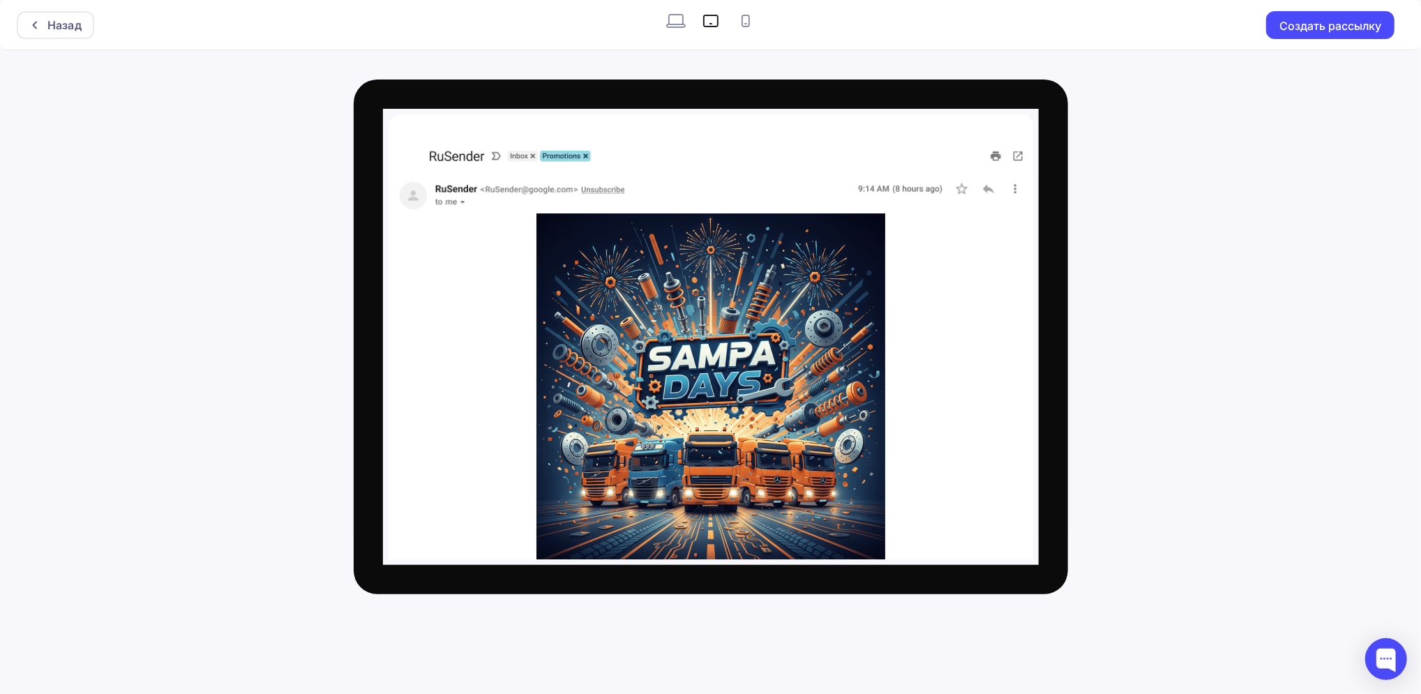
click at [677, 21] on icon at bounding box center [676, 21] width 22 height 22
radio input "true"
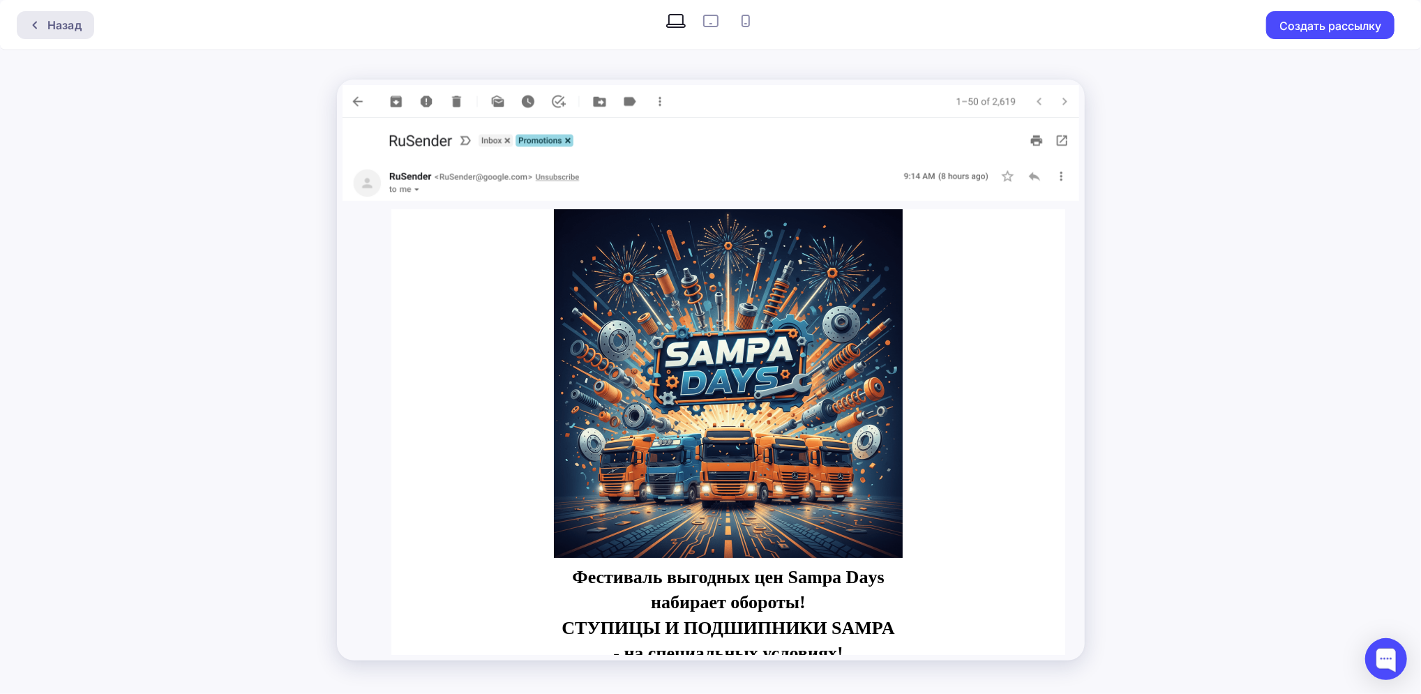
click at [57, 28] on div "Назад" at bounding box center [64, 25] width 34 height 17
